Goal: Use online tool/utility: Utilize a website feature to perform a specific function

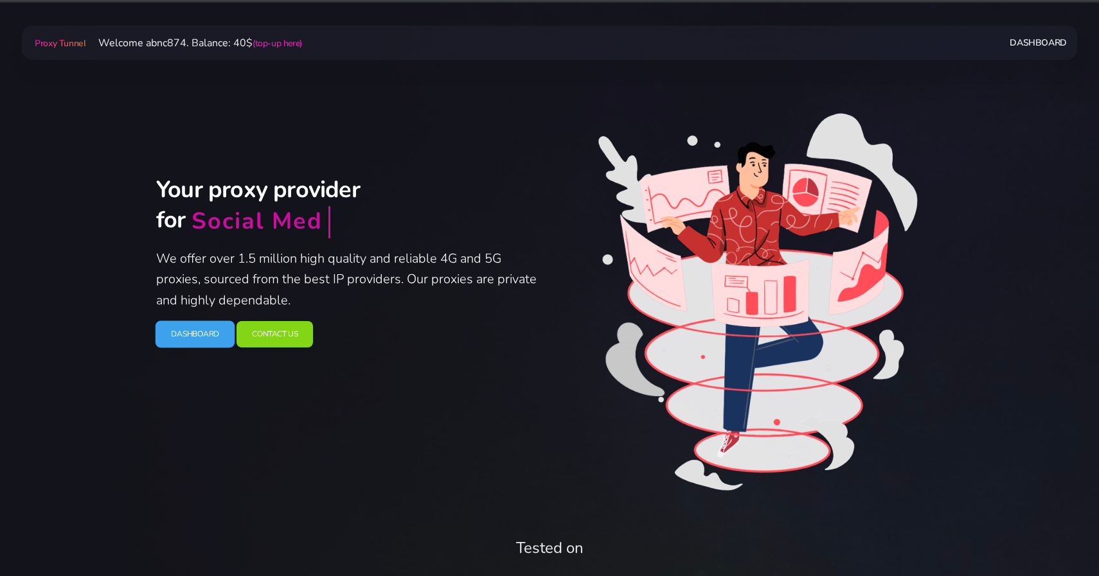
click at [174, 341] on link "Dashboard" at bounding box center [195, 334] width 80 height 27
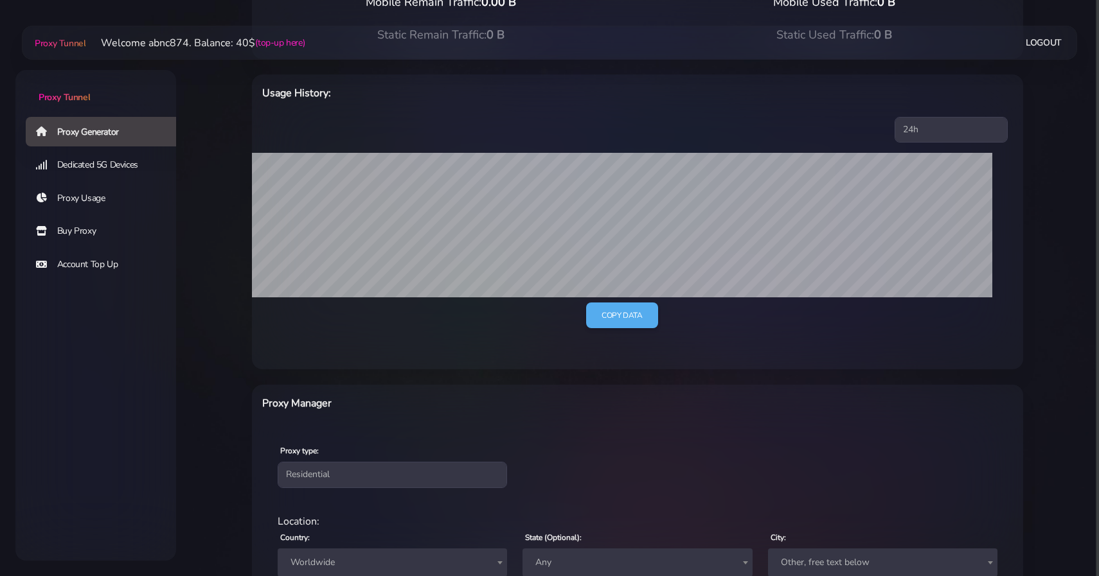
scroll to position [373, 0]
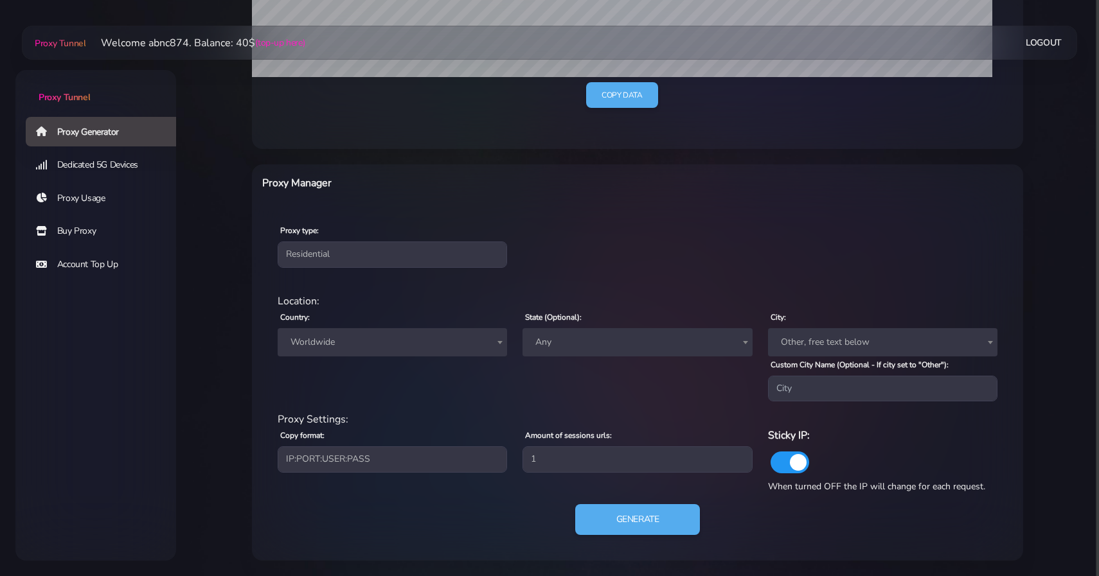
click at [431, 330] on span "Worldwide" at bounding box center [392, 342] width 229 height 28
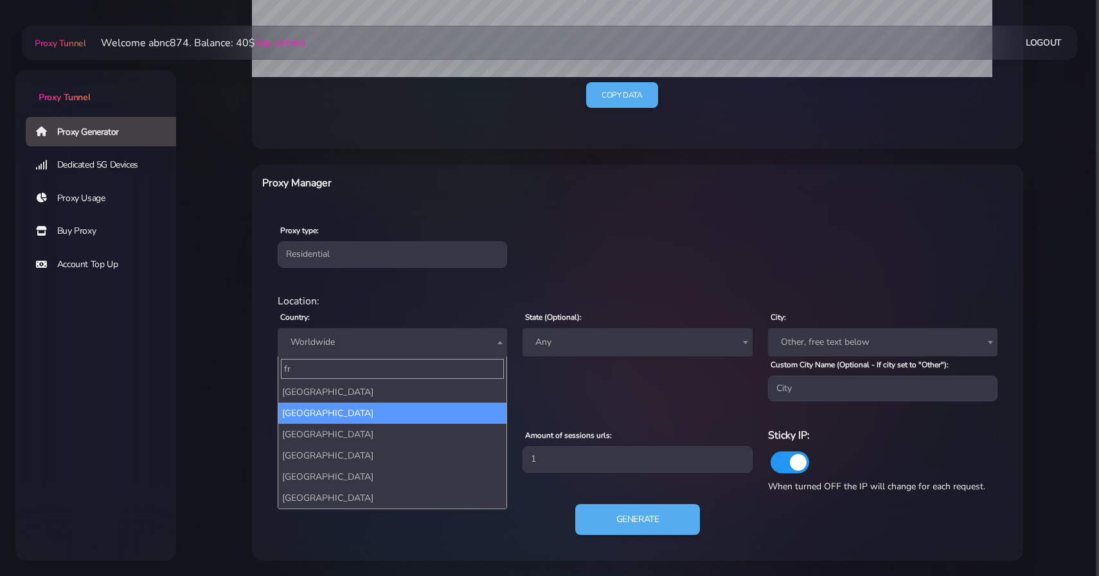
type input "fr"
select select "FR"
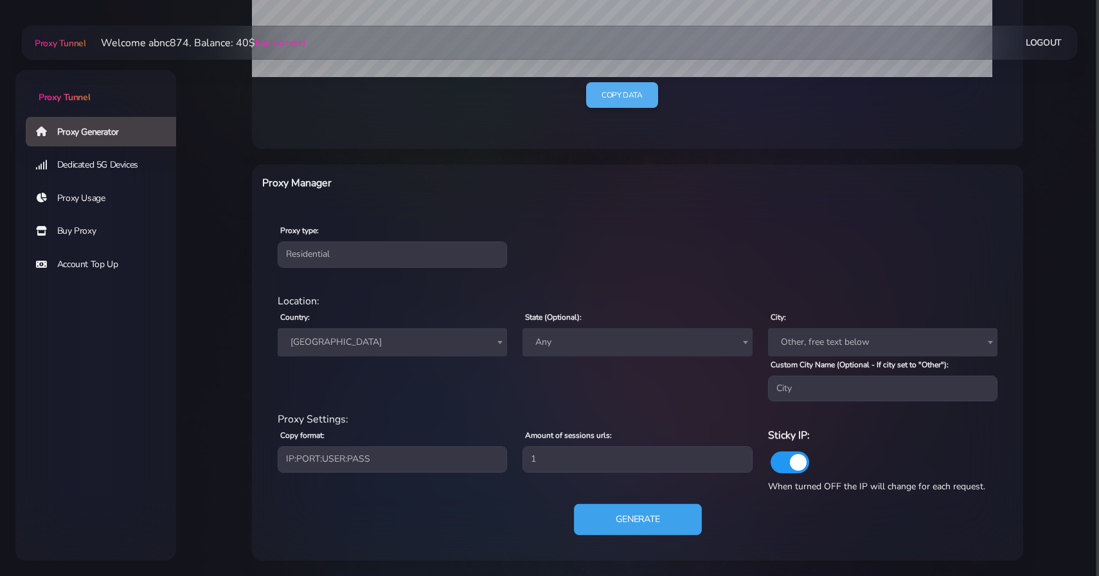
click at [653, 520] on button "Generate" at bounding box center [638, 519] width 128 height 31
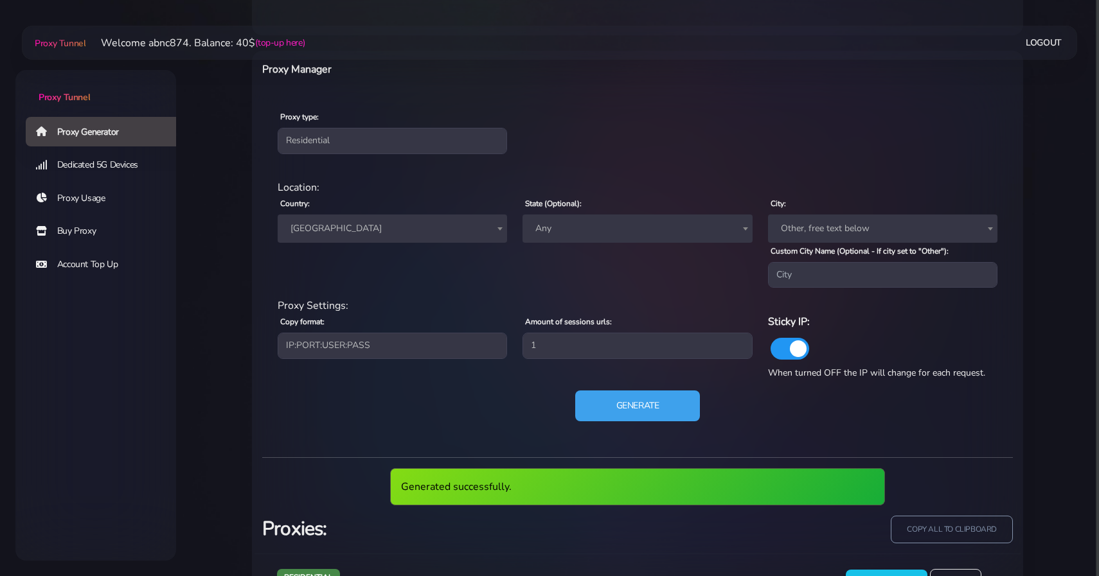
scroll to position [547, 0]
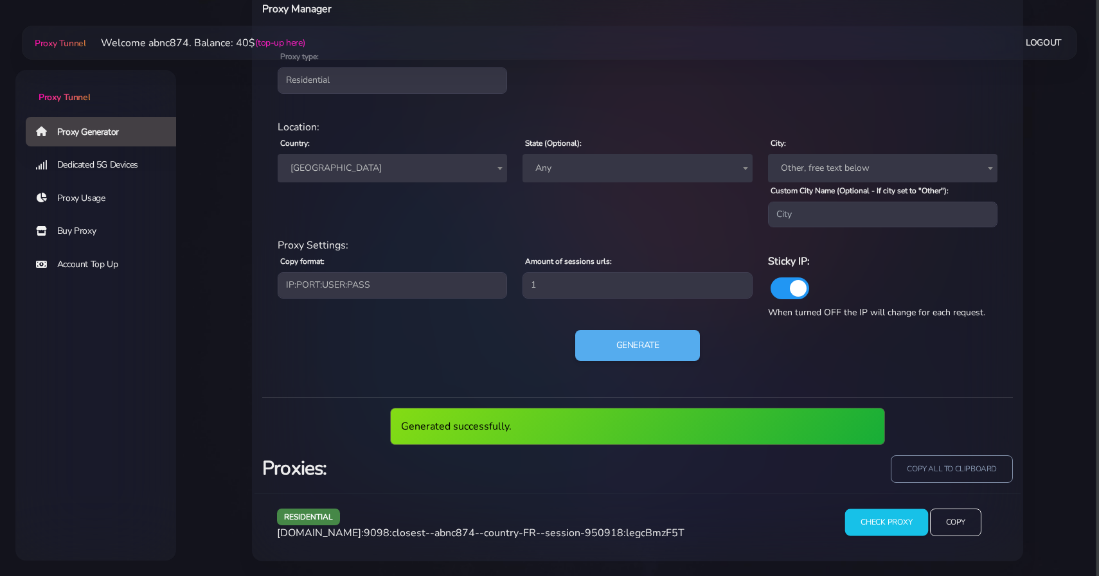
click at [896, 523] on input "Check Proxy" at bounding box center [886, 522] width 83 height 27
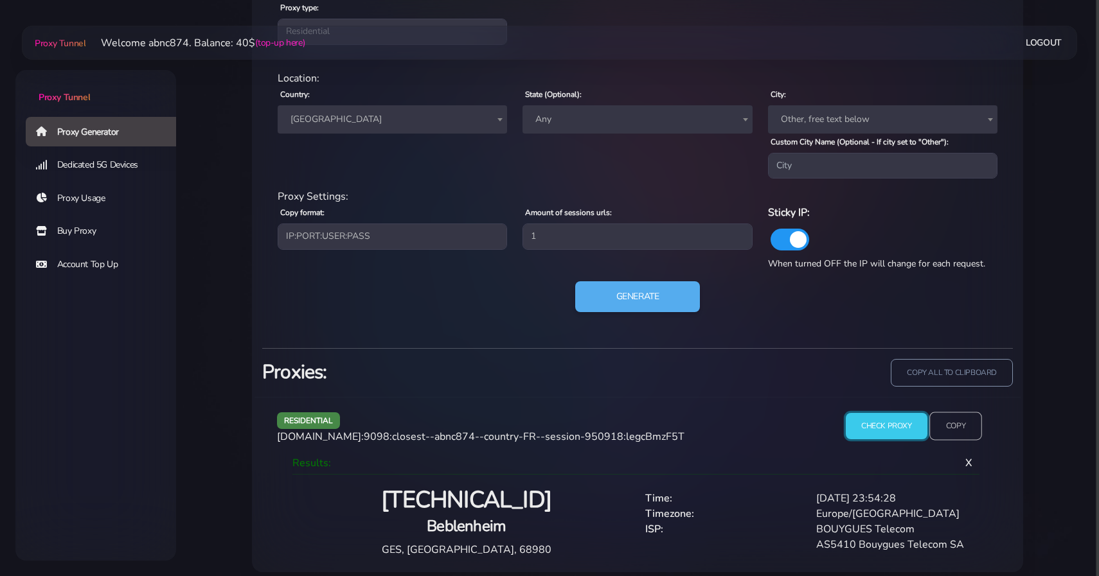
scroll to position [606, 0]
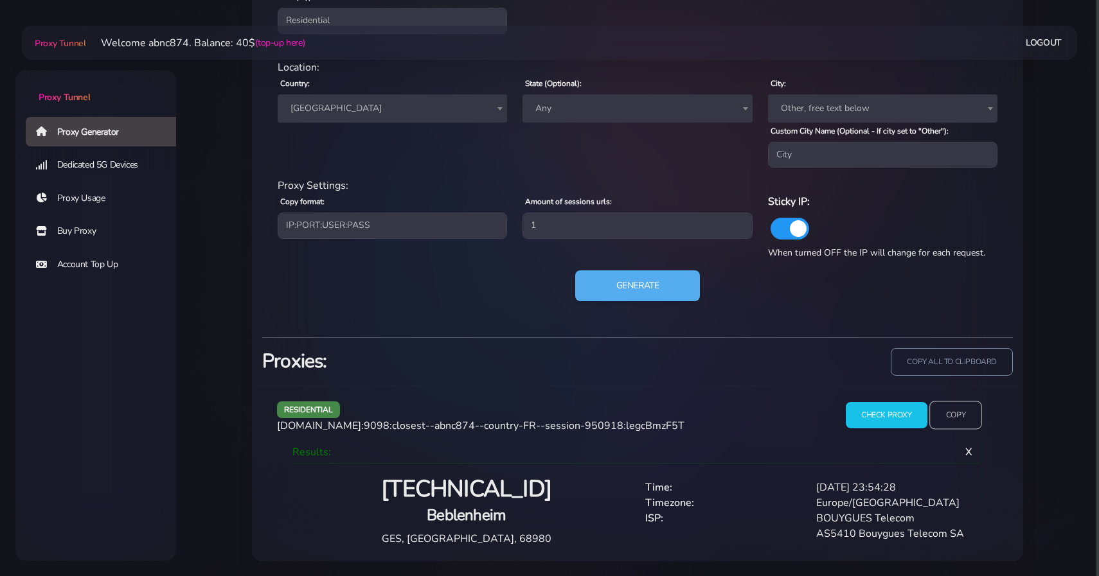
click at [958, 413] on input "Copy" at bounding box center [955, 416] width 53 height 28
